Goal: Navigation & Orientation: Find specific page/section

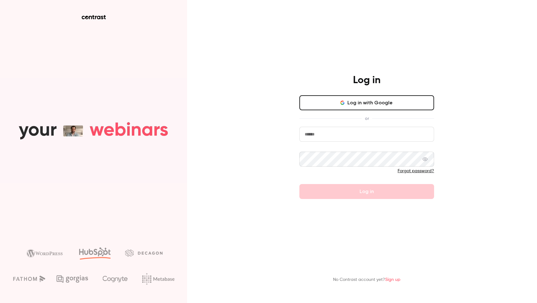
click at [214, 146] on div "Log in Log in with Google or Forgot password? Log in No Contrast account yet? S…" at bounding box center [268, 151] width 537 height 303
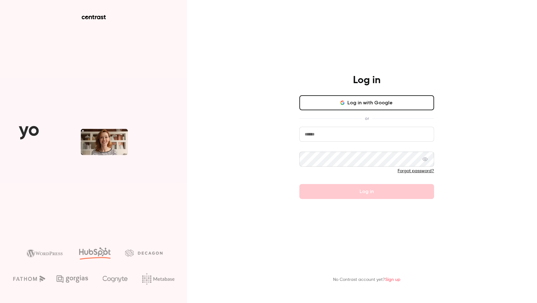
click at [365, 110] on button "Log in with Google" at bounding box center [366, 102] width 135 height 15
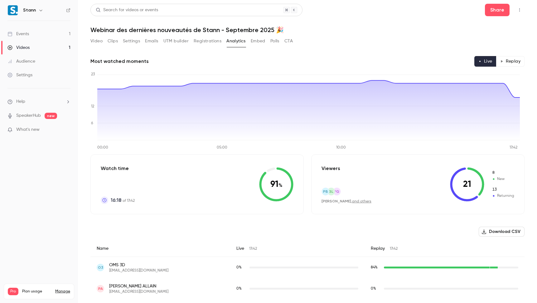
click at [27, 36] on div "Events" at bounding box center [17, 34] width 21 height 6
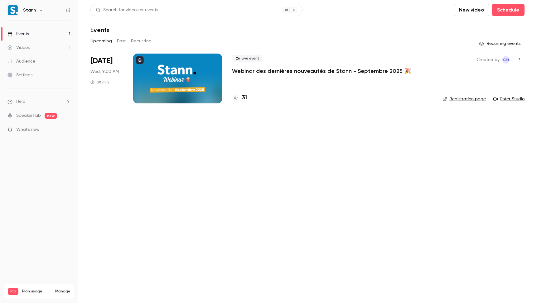
click at [230, 139] on main "Search for videos or events New video Schedule Events Upcoming Past Recurring R…" at bounding box center [307, 151] width 459 height 303
click at [507, 98] on link "Enter Studio" at bounding box center [508, 99] width 31 height 6
